Goal: Task Accomplishment & Management: Manage account settings

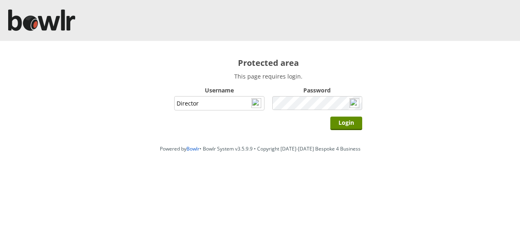
type input "Director"
click at [330, 116] on input "Login" at bounding box center [346, 122] width 32 height 13
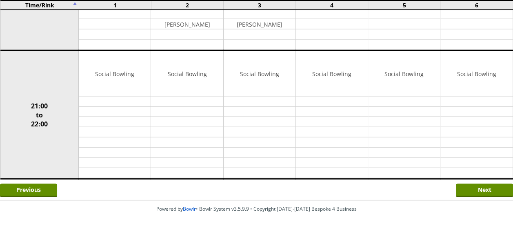
scroll to position [832, 0]
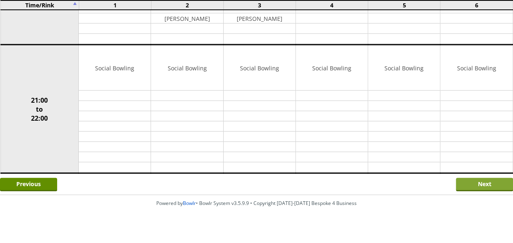
click at [473, 178] on input "Next" at bounding box center [484, 184] width 57 height 13
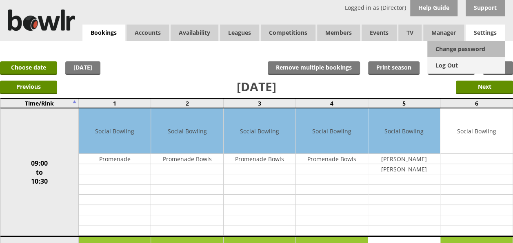
click at [453, 65] on link "Log Out" at bounding box center [467, 65] width 78 height 16
